Goal: Check status: Check status

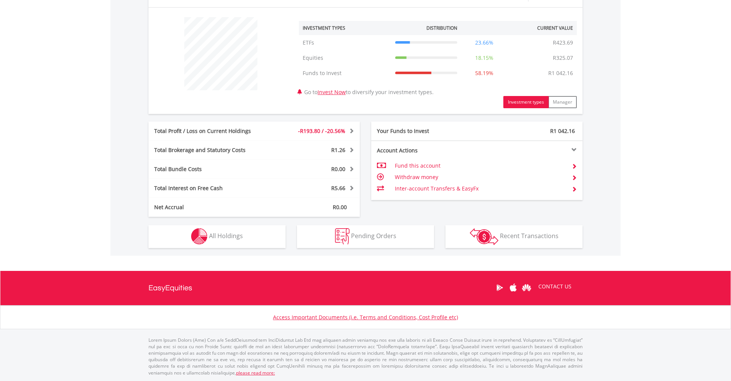
scroll to position [278, 0]
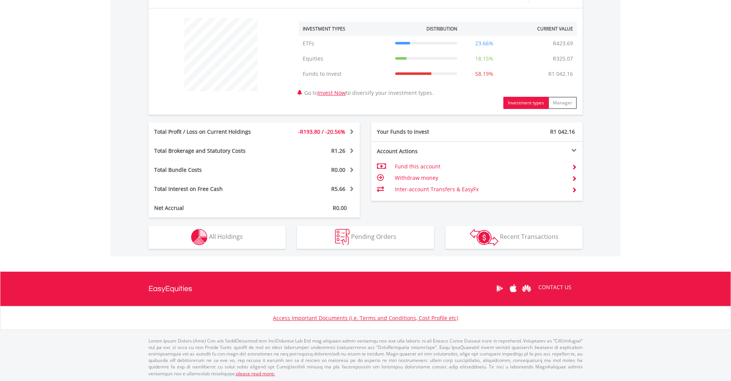
click at [220, 229] on button "Holdings All Holdings" at bounding box center [217, 237] width 137 height 23
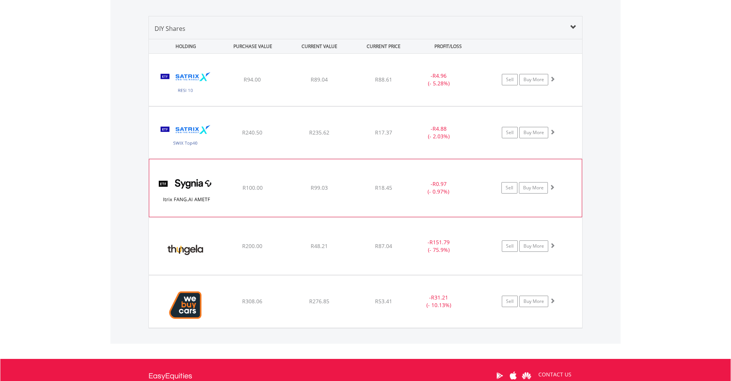
scroll to position [534, 0]
click at [312, 83] on span "R48.21" at bounding box center [319, 79] width 17 height 7
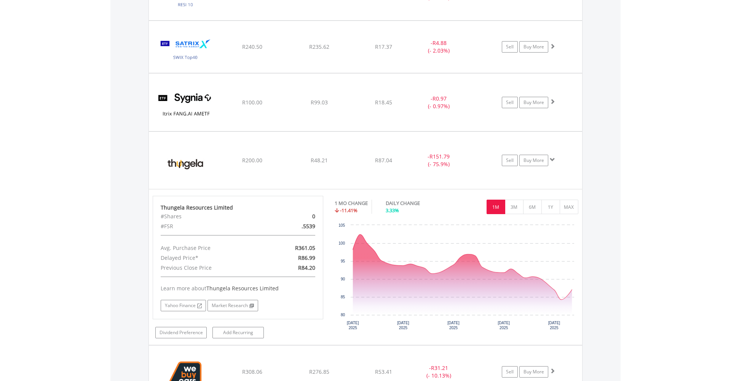
scroll to position [620, 0]
click at [519, 209] on button "3M" at bounding box center [514, 206] width 19 height 14
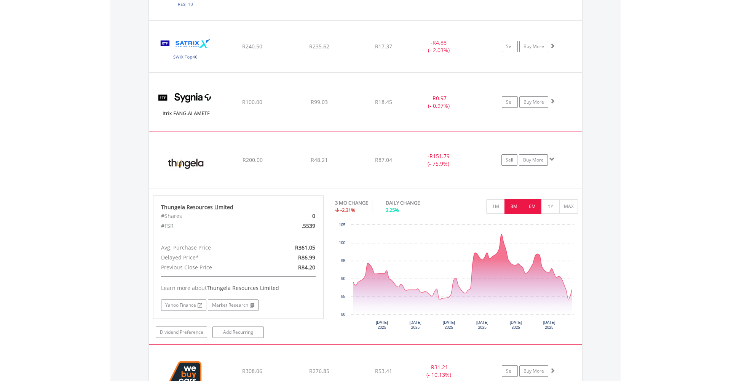
click at [537, 208] on button "6M" at bounding box center [532, 206] width 19 height 14
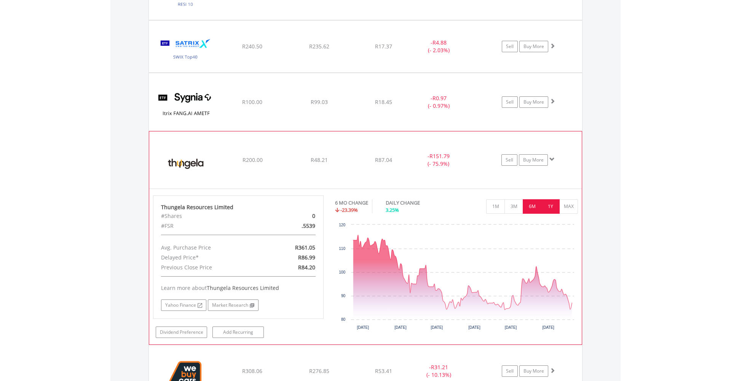
click at [547, 208] on button "1Y" at bounding box center [550, 206] width 19 height 14
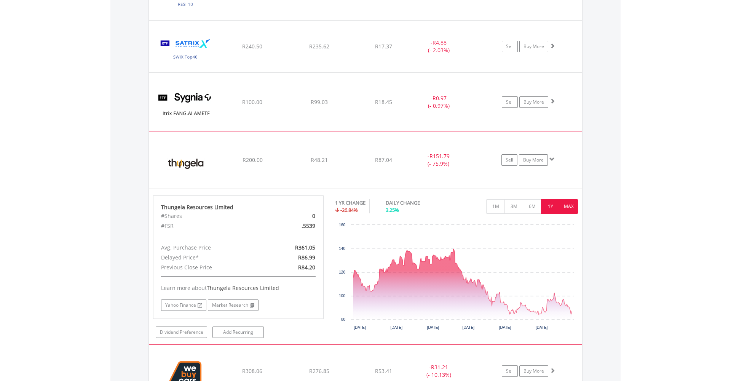
click at [564, 206] on button "MAX" at bounding box center [568, 206] width 19 height 14
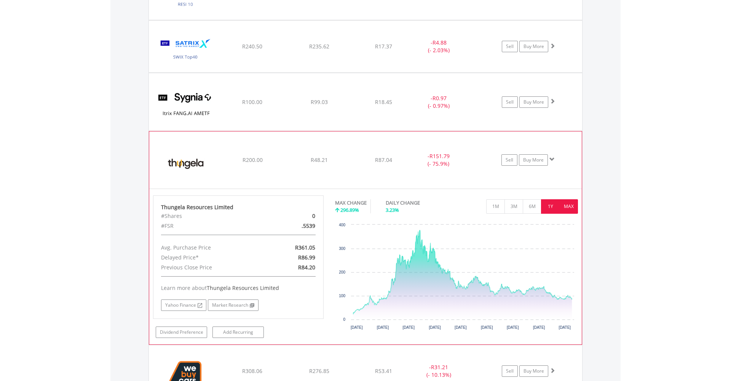
click at [552, 207] on button "1Y" at bounding box center [550, 206] width 19 height 14
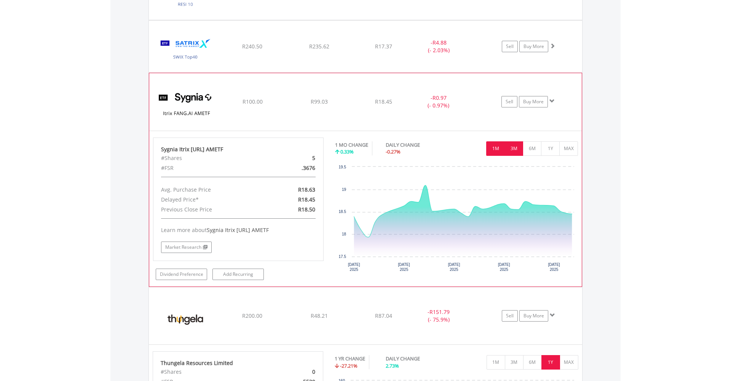
click at [512, 150] on button "3M" at bounding box center [514, 148] width 19 height 14
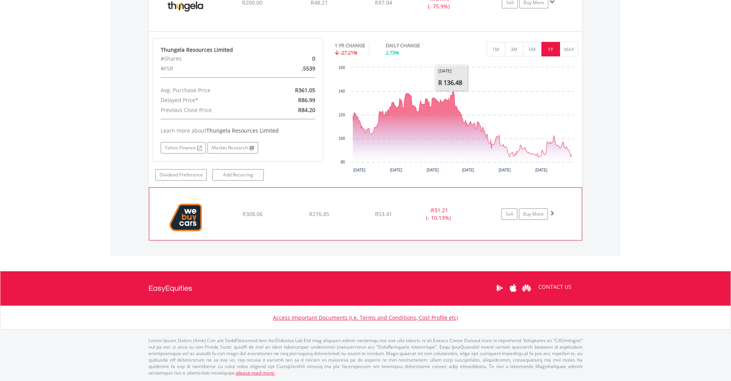
scroll to position [932, 0]
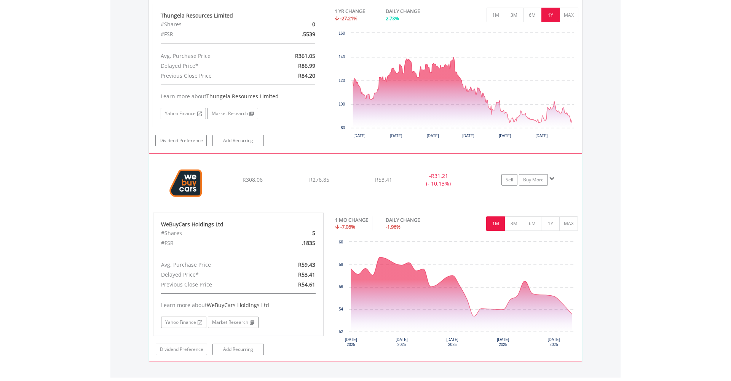
scroll to position [972, 0]
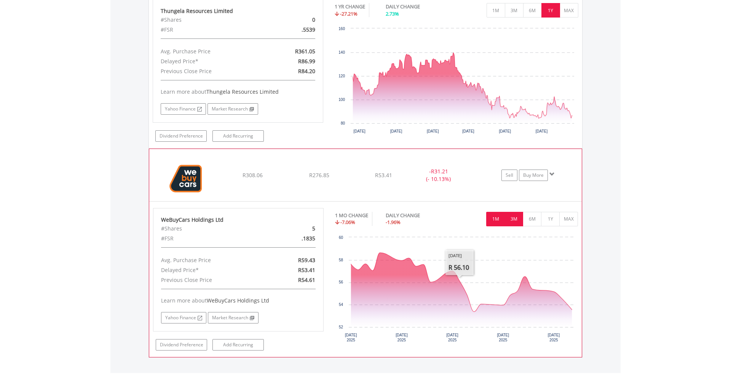
click at [515, 218] on button "3M" at bounding box center [514, 219] width 19 height 14
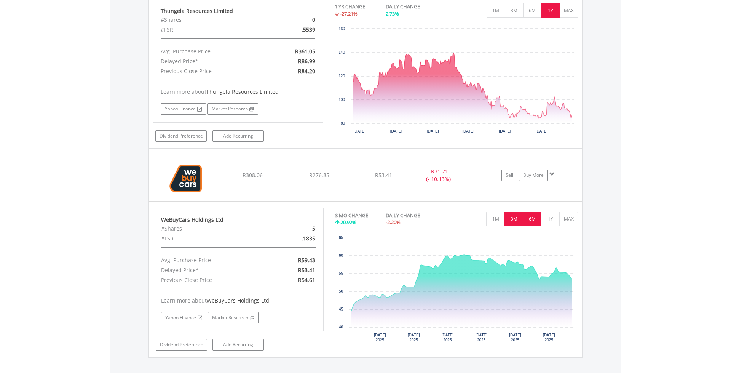
click at [535, 221] on button "6M" at bounding box center [532, 219] width 19 height 14
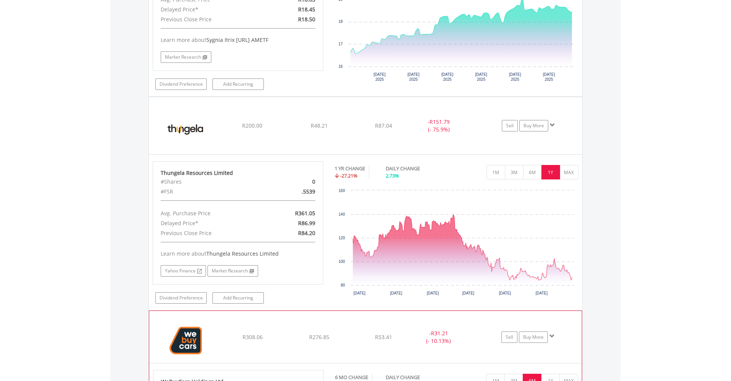
scroll to position [810, 0]
click at [233, 271] on link "Market Research" at bounding box center [233, 270] width 51 height 11
